Goal: Transaction & Acquisition: Obtain resource

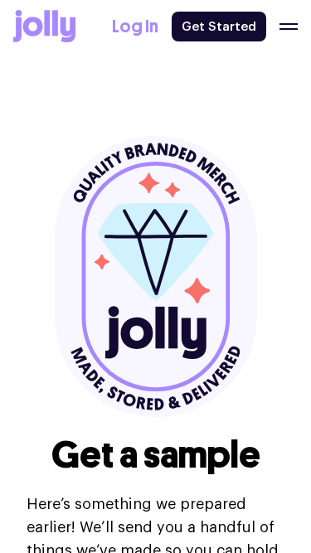
select select
click at [48, 325] on div "Get a sample Here’s something we prepared earlier! We’ll send you a handful of …" at bounding box center [156, 372] width 258 height 473
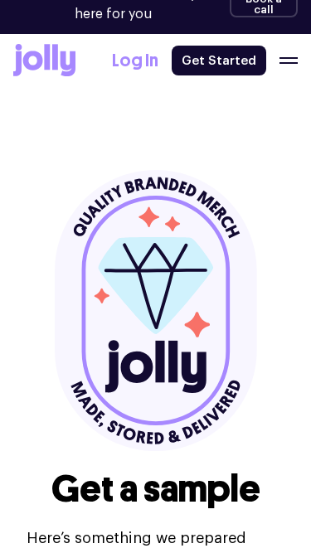
click at [102, 328] on icon at bounding box center [156, 310] width 202 height 281
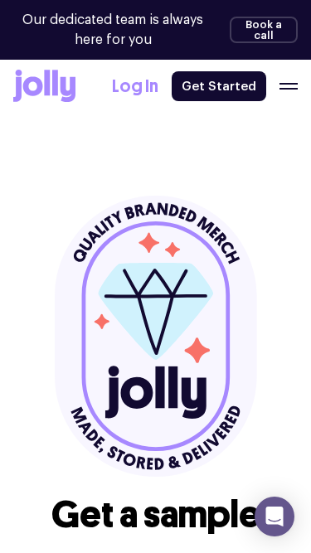
click at [210, 264] on icon at bounding box center [156, 336] width 202 height 281
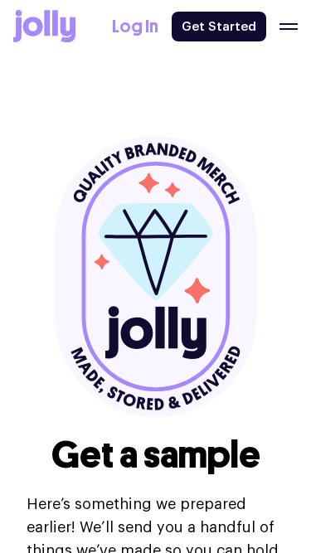
select select
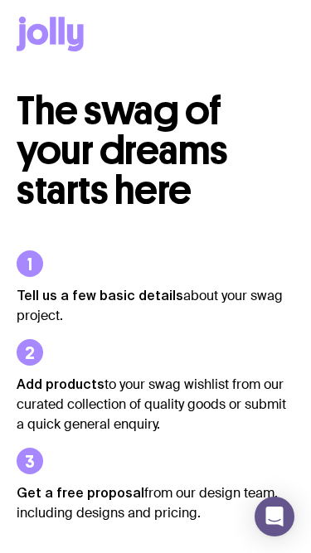
click at [47, 209] on span "The swag of your dreams starts here" at bounding box center [122, 150] width 211 height 129
click at [160, 242] on ul "Tell us a few basic details about your swag project. Add products to your swag …" at bounding box center [156, 387] width 278 height 352
click at [51, 231] on ul "Tell us a few basic details about your swag project. Add products to your swag …" at bounding box center [156, 387] width 278 height 352
click at [213, 241] on ul "Tell us a few basic details about your swag project. Add products to your swag …" at bounding box center [156, 387] width 278 height 352
